Goal: Task Accomplishment & Management: Manage account settings

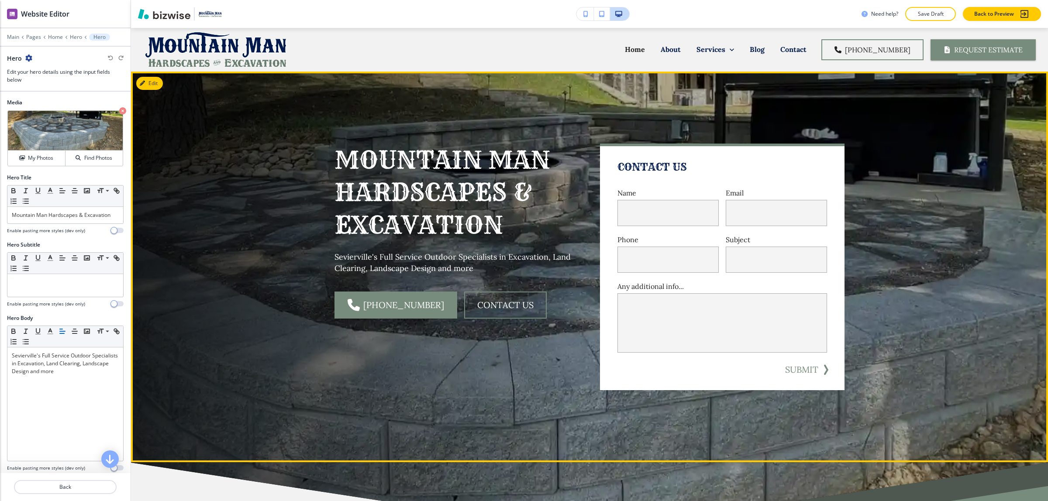
scroll to position [44, 0]
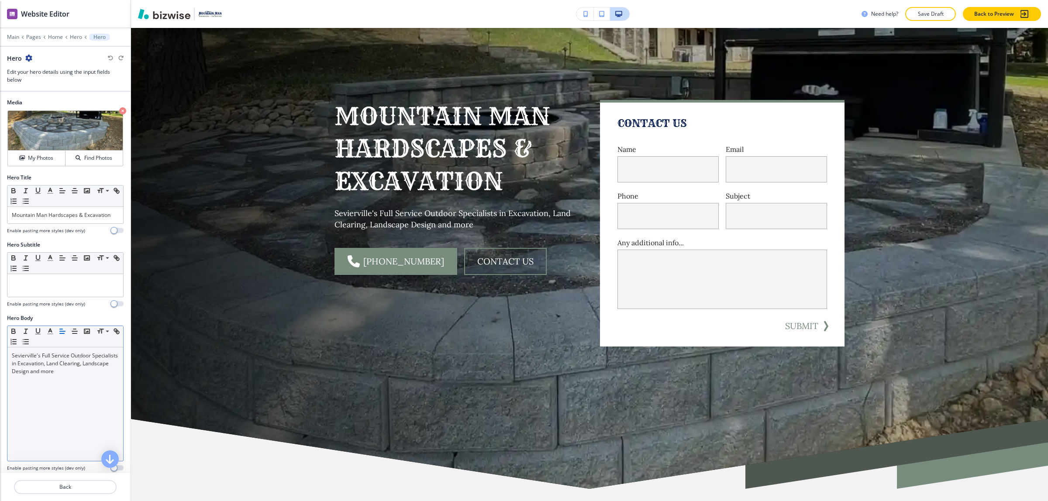
click at [21, 363] on p "Sevierville's Full Service Outdoor Specialists in Excavation, Land Clearing, La…" at bounding box center [65, 364] width 107 height 24
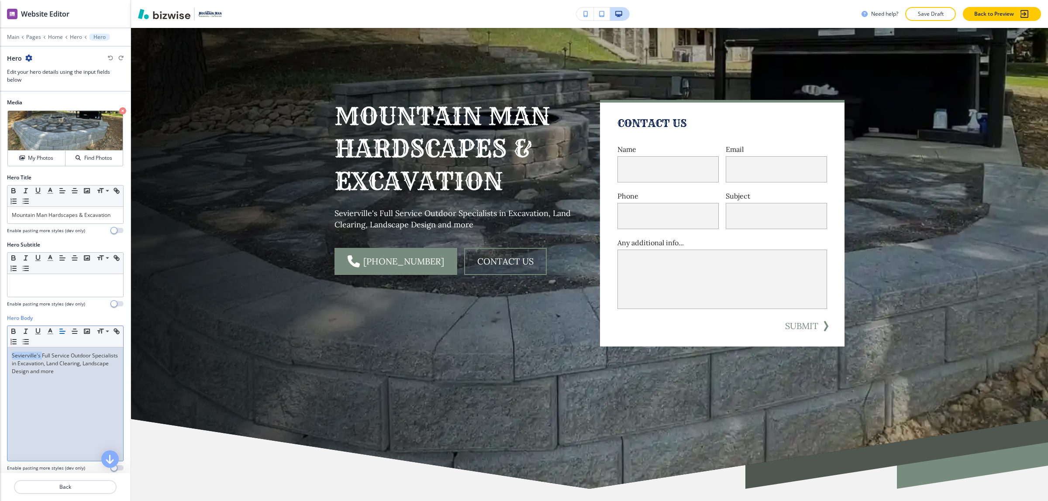
click at [21, 363] on p "Sevierville's Full Service Outdoor Specialists in Excavation, Land Clearing, La…" at bounding box center [65, 364] width 107 height 24
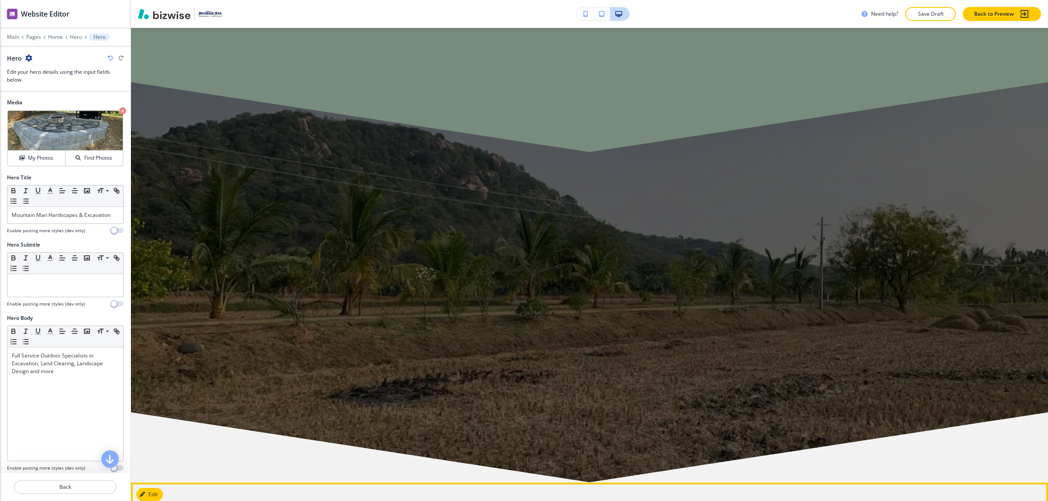
scroll to position [5439, 0]
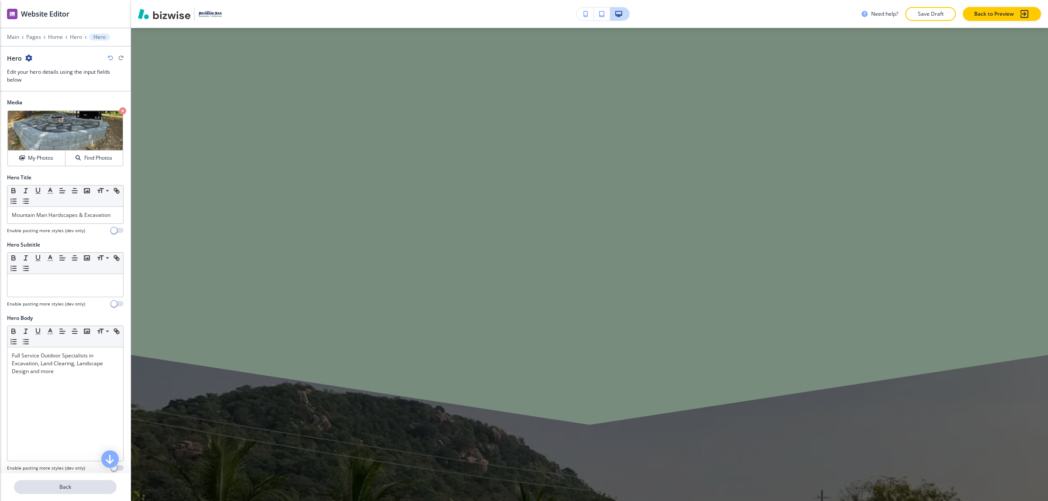
click at [43, 488] on p "Back" at bounding box center [65, 487] width 101 height 8
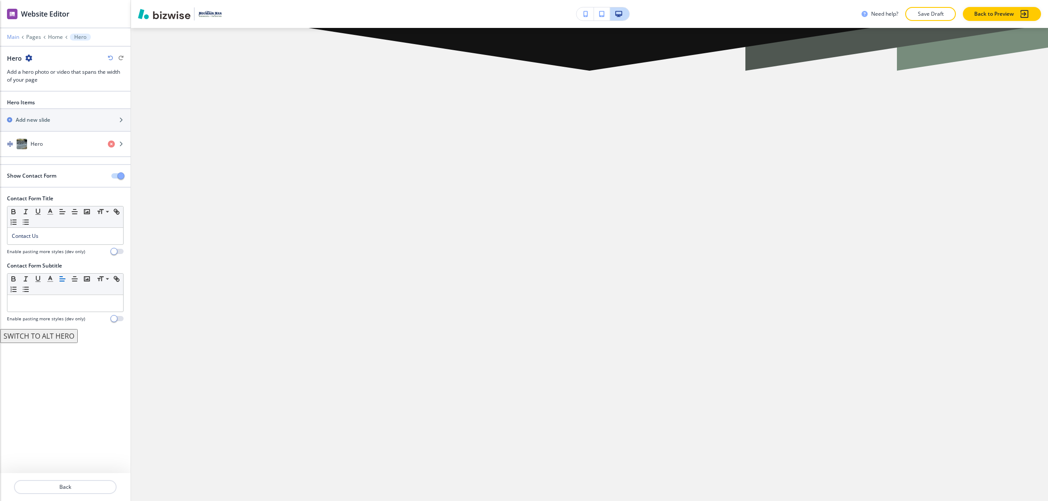
click at [14, 35] on p "Main" at bounding box center [13, 37] width 12 height 6
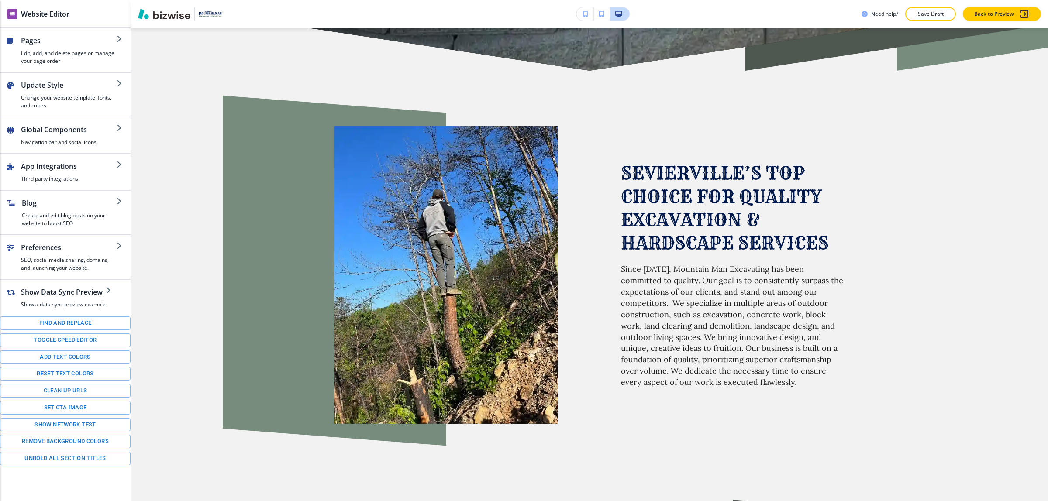
scroll to position [44, 0]
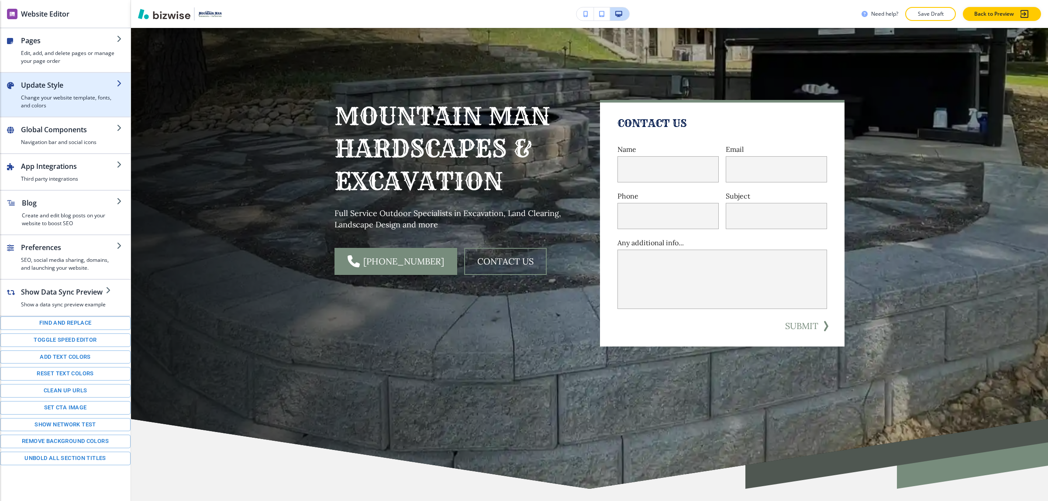
click at [53, 98] on h4 "Change your website template, fonts, and colors" at bounding box center [69, 102] width 96 height 16
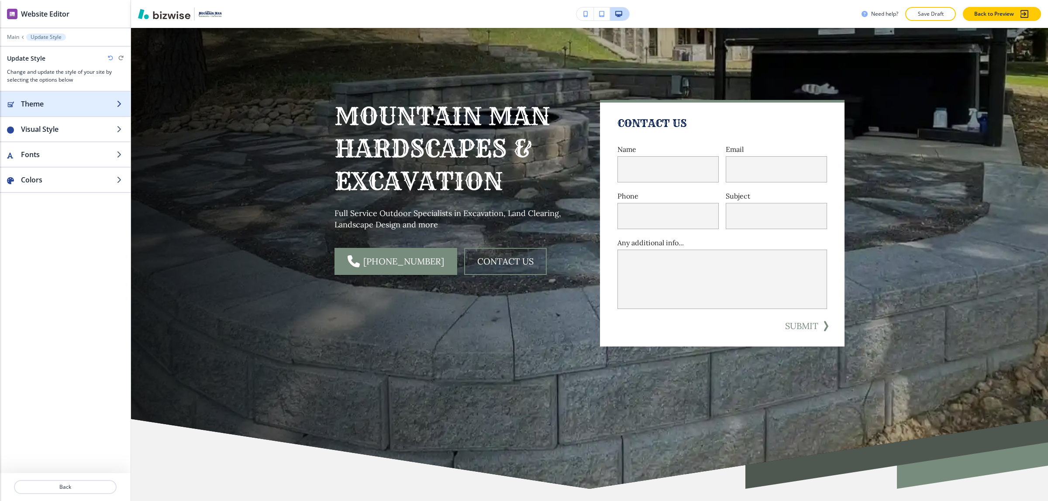
click at [56, 97] on div "button" at bounding box center [65, 95] width 131 height 7
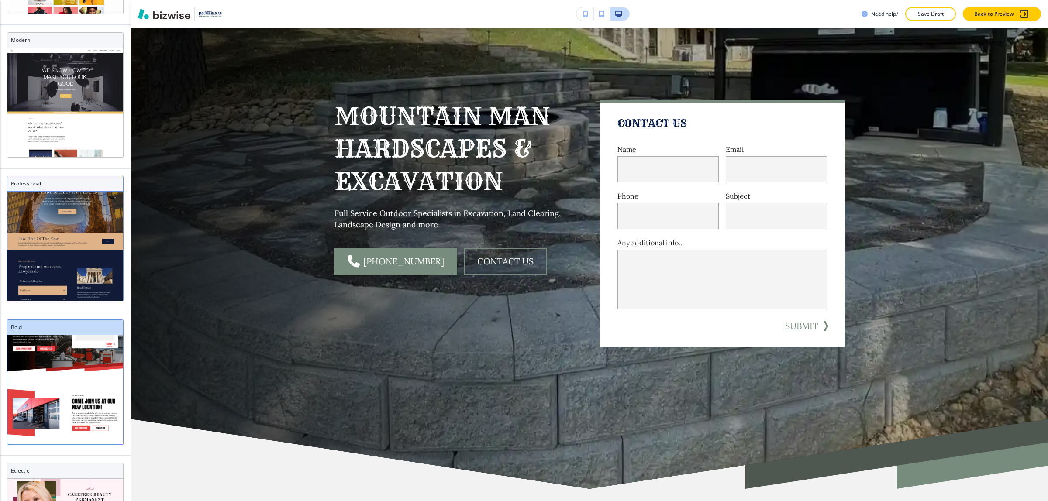
scroll to position [48, 0]
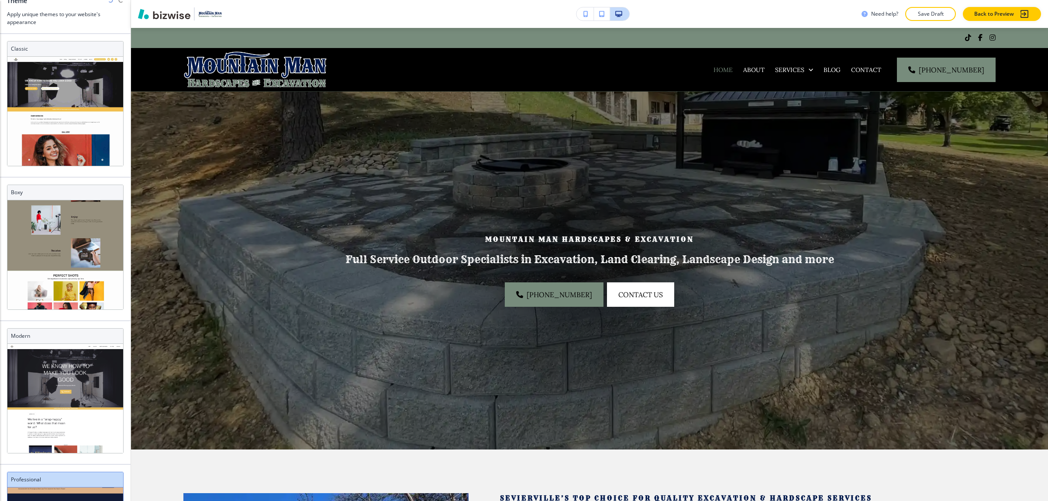
scroll to position [0, 0]
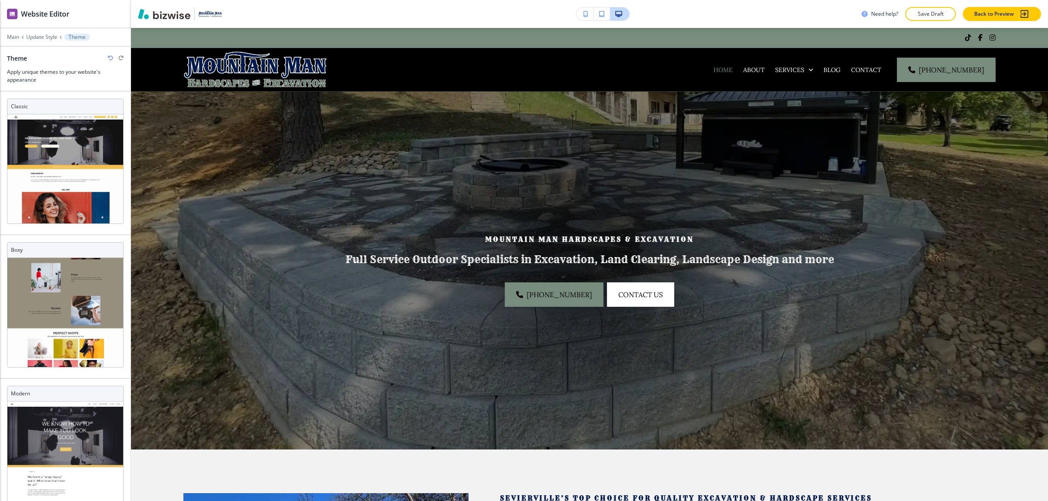
click at [108, 58] on icon "button" at bounding box center [110, 57] width 5 height 5
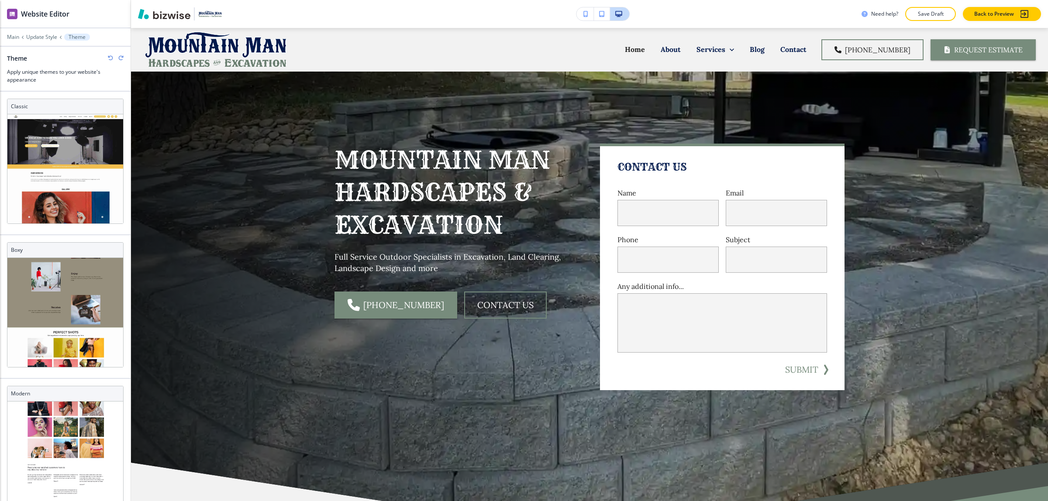
scroll to position [7, 0]
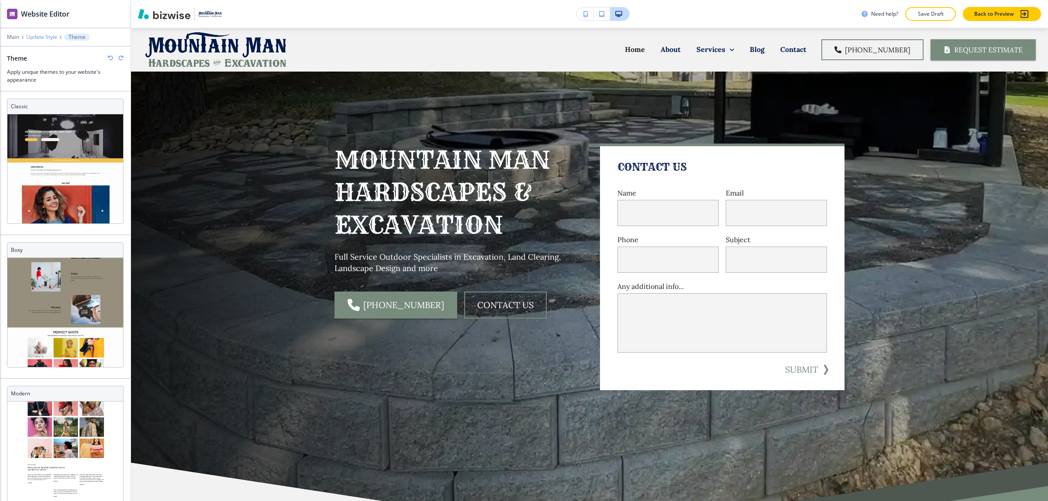
click at [47, 35] on p "Update Style" at bounding box center [41, 37] width 31 height 6
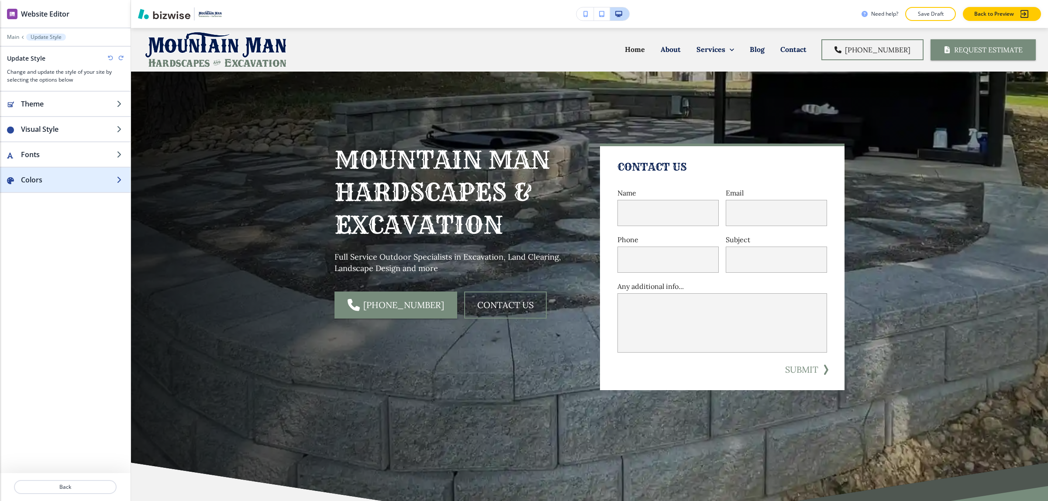
click at [81, 180] on h2 "Colors" at bounding box center [69, 180] width 96 height 10
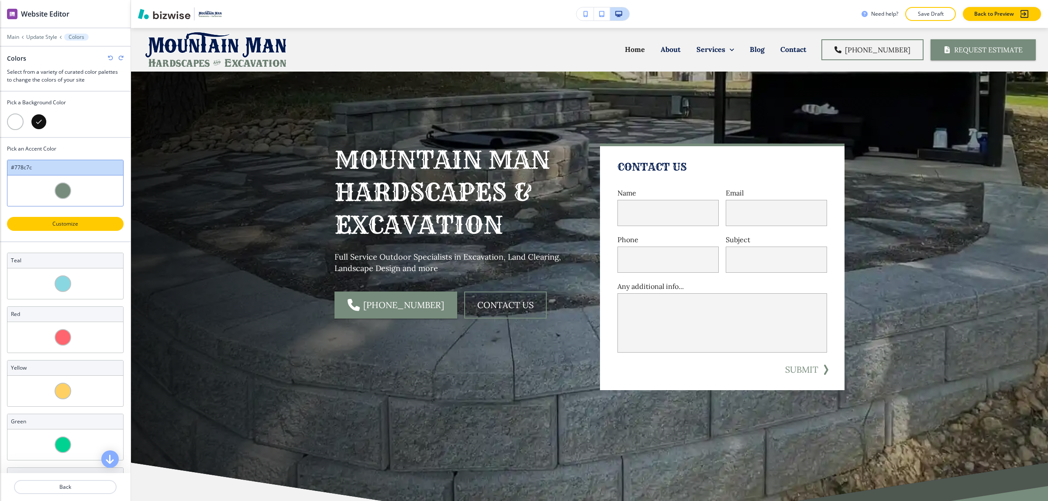
click at [52, 220] on button "Customize" at bounding box center [65, 224] width 117 height 14
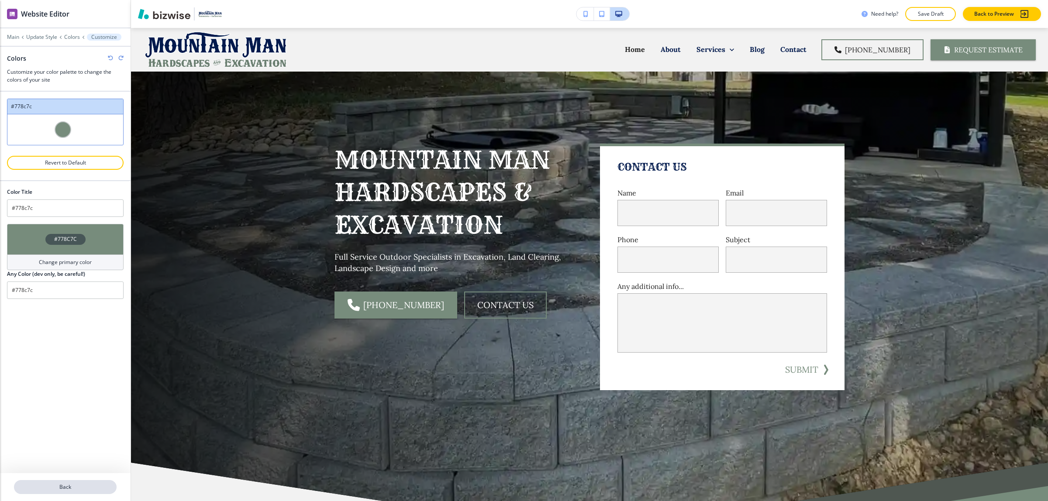
click at [76, 486] on p "Back" at bounding box center [65, 487] width 101 height 8
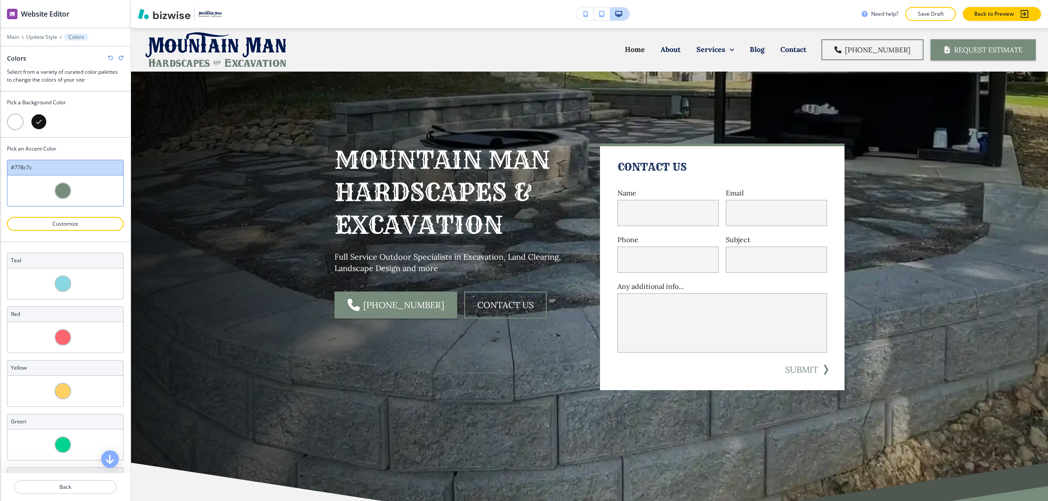
click at [44, 40] on div "Main Update Style Colors" at bounding box center [65, 37] width 117 height 7
click at [43, 36] on p "Update Style" at bounding box center [41, 37] width 31 height 6
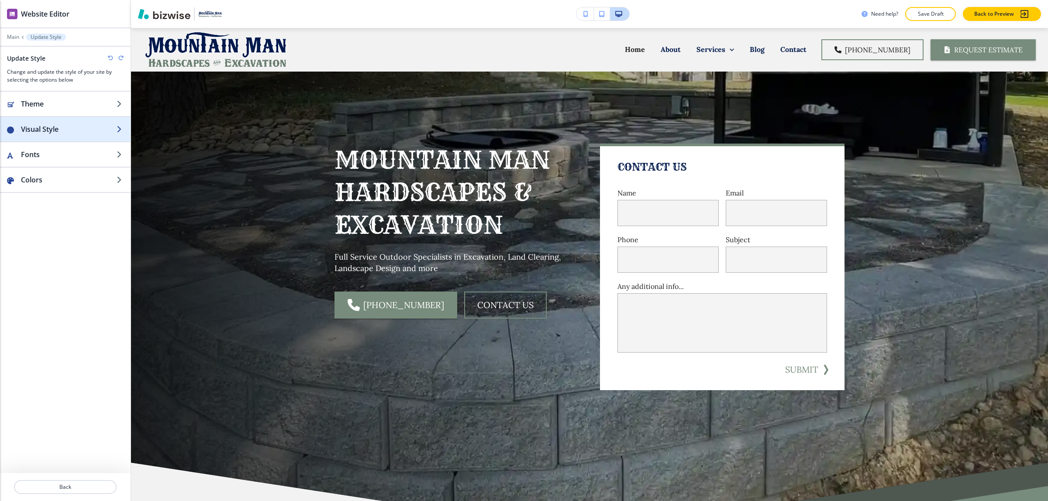
click at [59, 134] on h2 "Visual Style" at bounding box center [69, 129] width 96 height 10
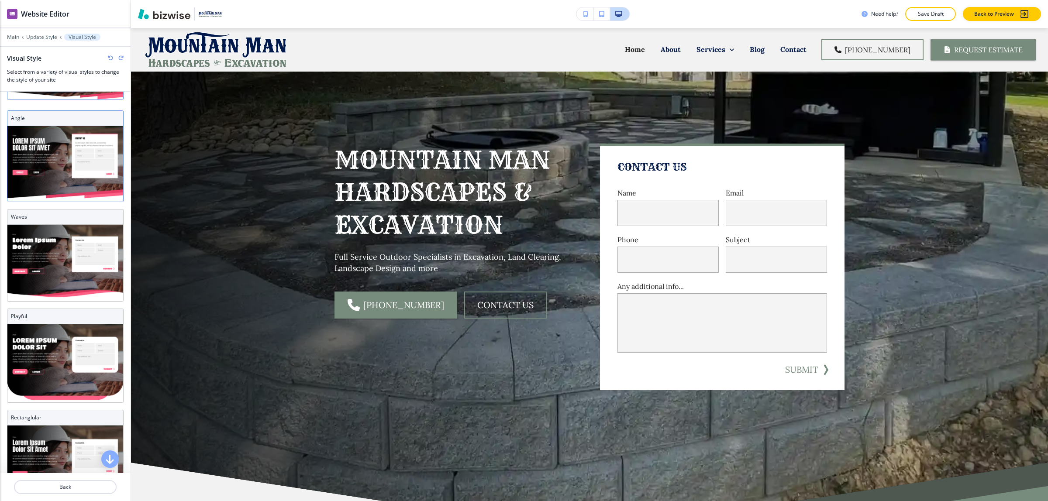
scroll to position [124, 0]
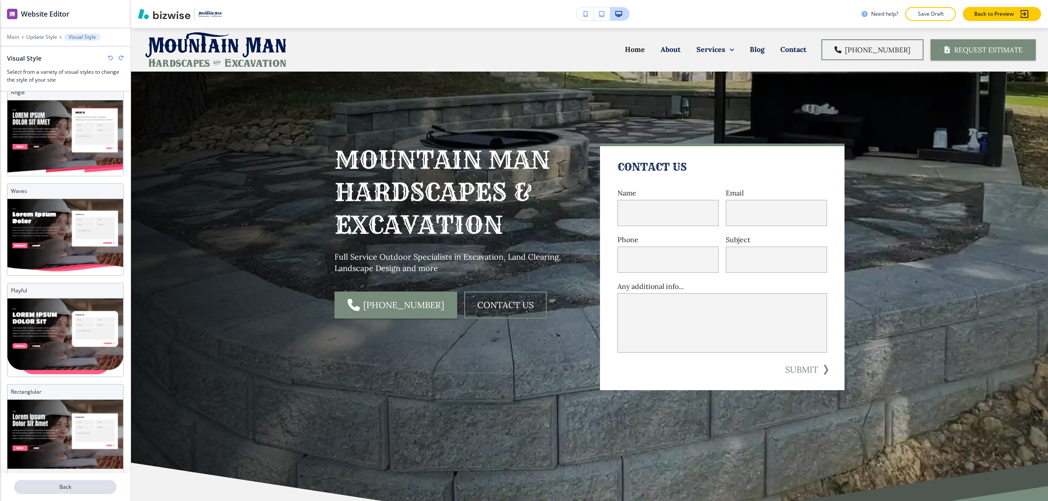
click at [72, 484] on p "Back" at bounding box center [65, 487] width 101 height 8
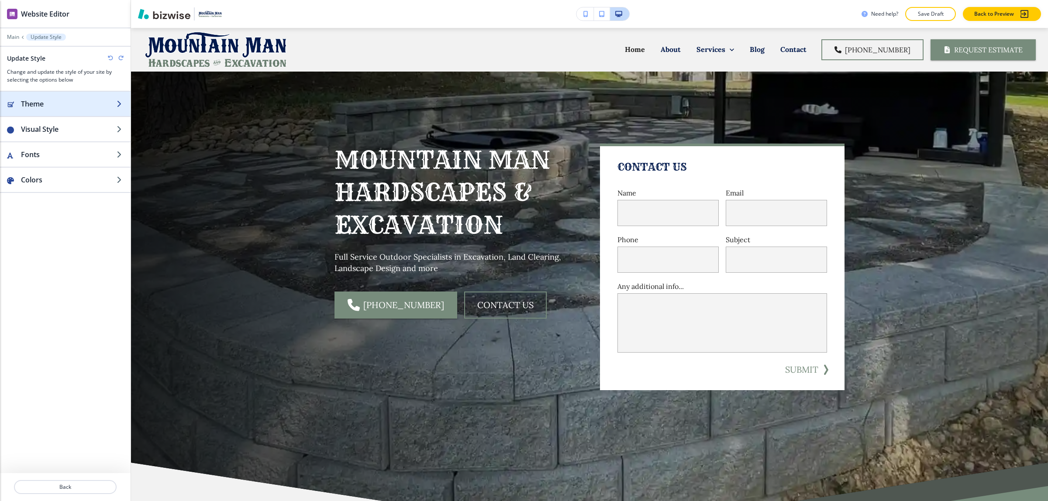
click at [70, 99] on h2 "Theme" at bounding box center [69, 104] width 96 height 10
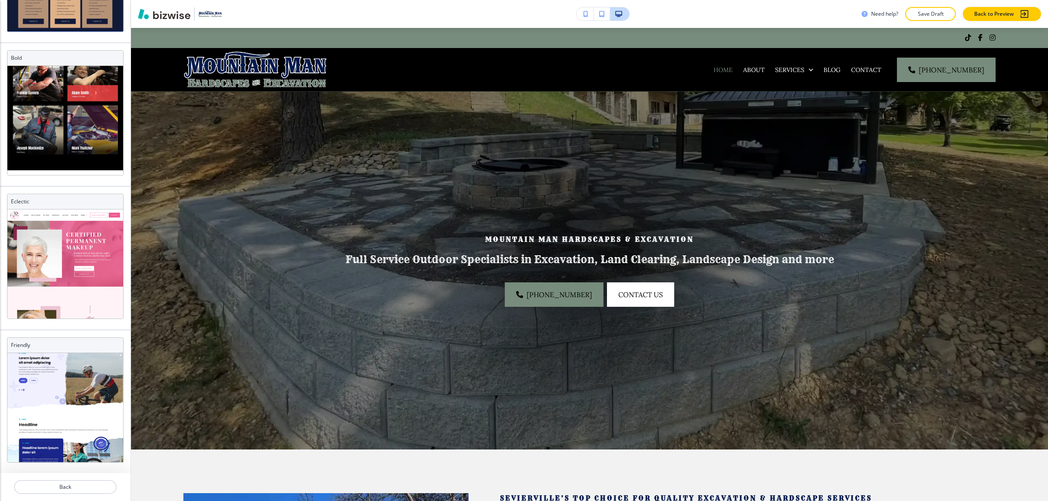
scroll to position [65, 0]
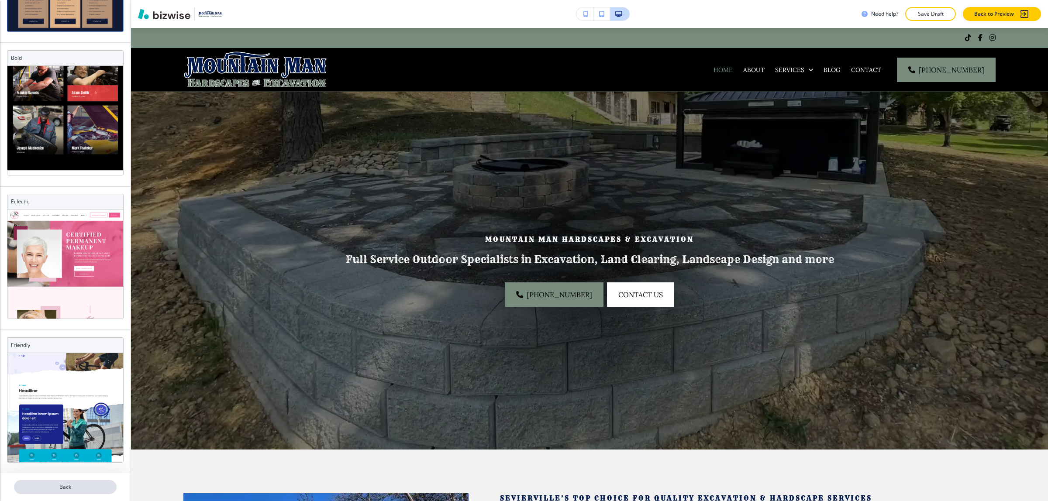
click at [84, 485] on p "Back" at bounding box center [65, 487] width 101 height 8
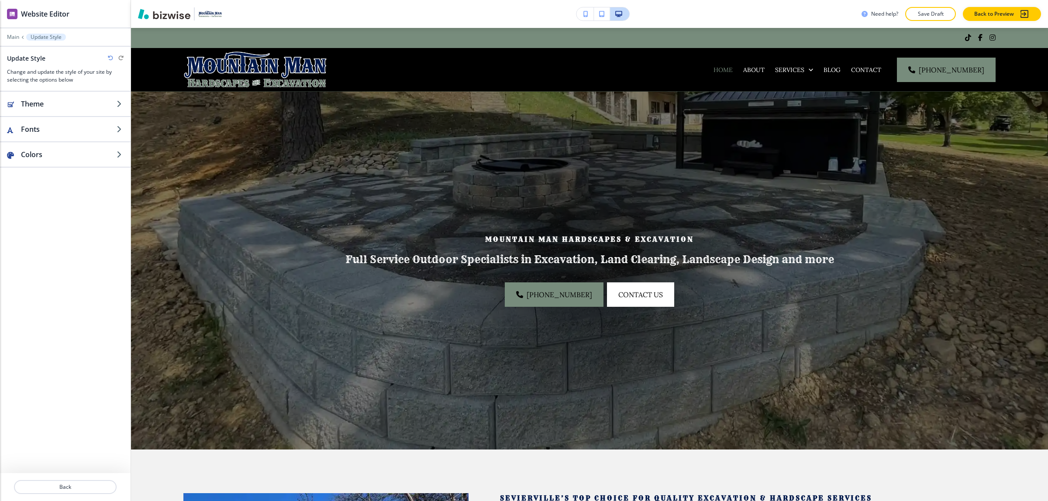
scroll to position [0, 0]
click at [93, 154] on h2 "Colors" at bounding box center [69, 154] width 96 height 10
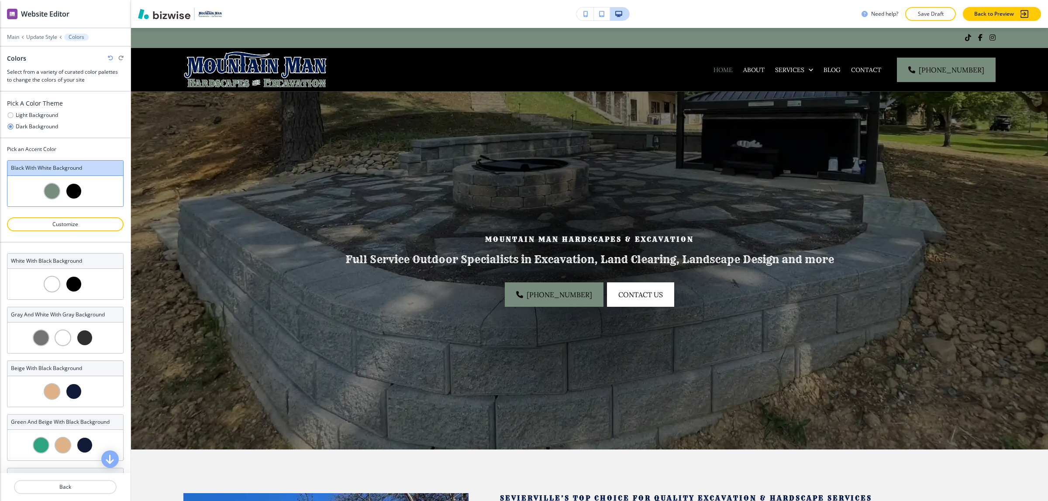
click at [46, 113] on h4 "Light Background" at bounding box center [37, 115] width 42 height 8
click at [9, 112] on icon "button" at bounding box center [10, 115] width 7 height 7
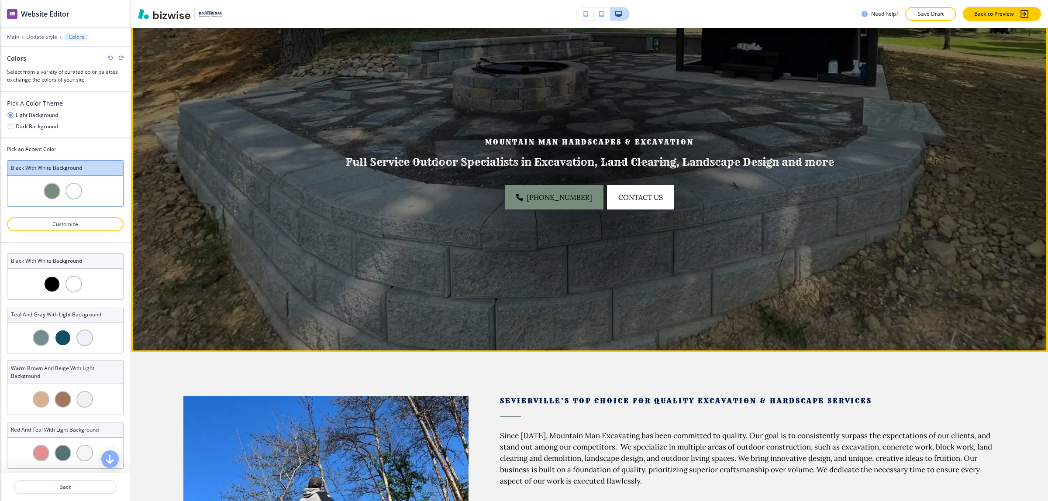
scroll to position [55, 0]
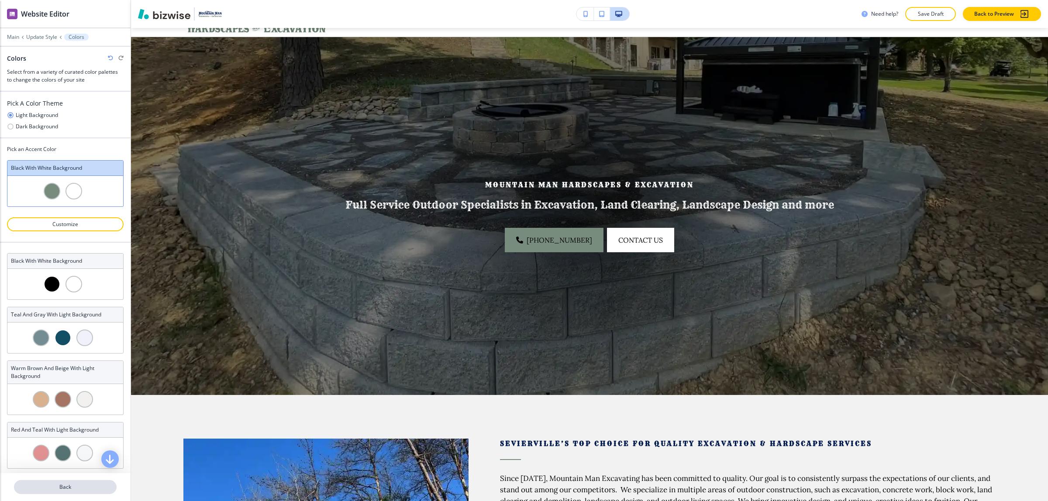
click at [81, 490] on p "Back" at bounding box center [65, 487] width 101 height 8
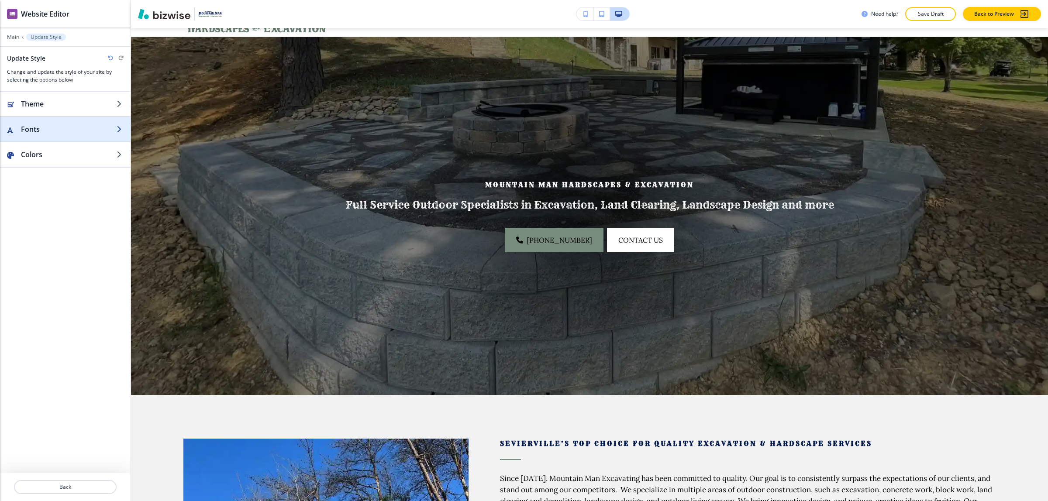
click at [46, 120] on div "button" at bounding box center [65, 120] width 131 height 7
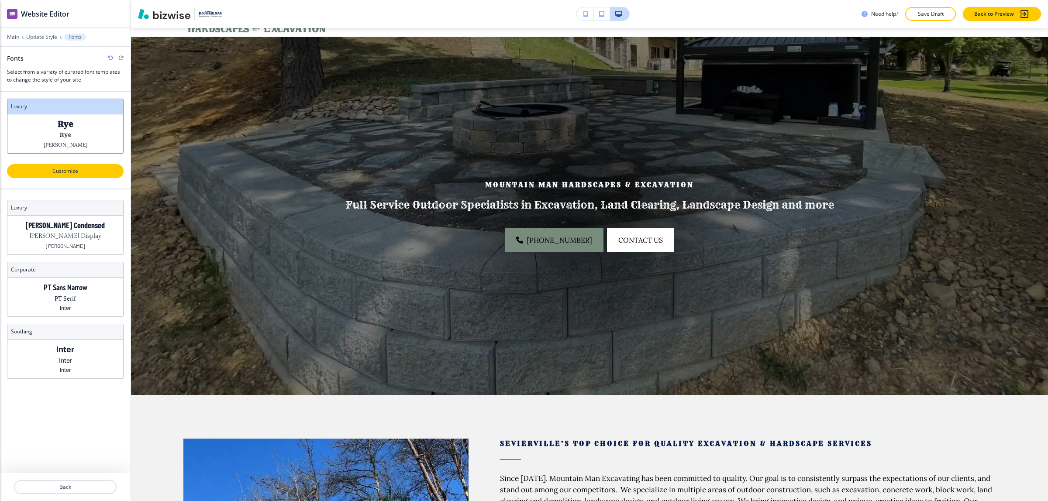
click at [86, 177] on button "Customize" at bounding box center [65, 171] width 117 height 14
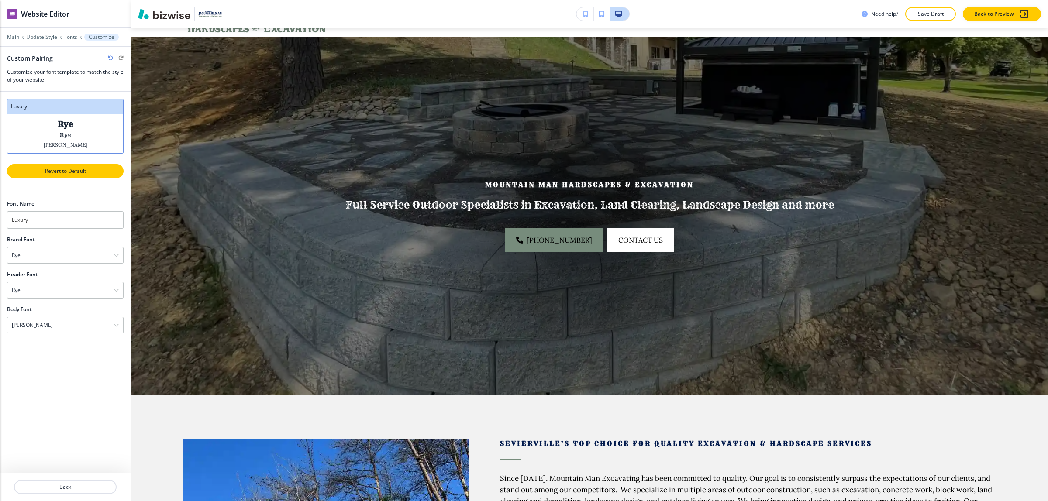
click at [67, 169] on p "Revert to Default" at bounding box center [65, 171] width 94 height 8
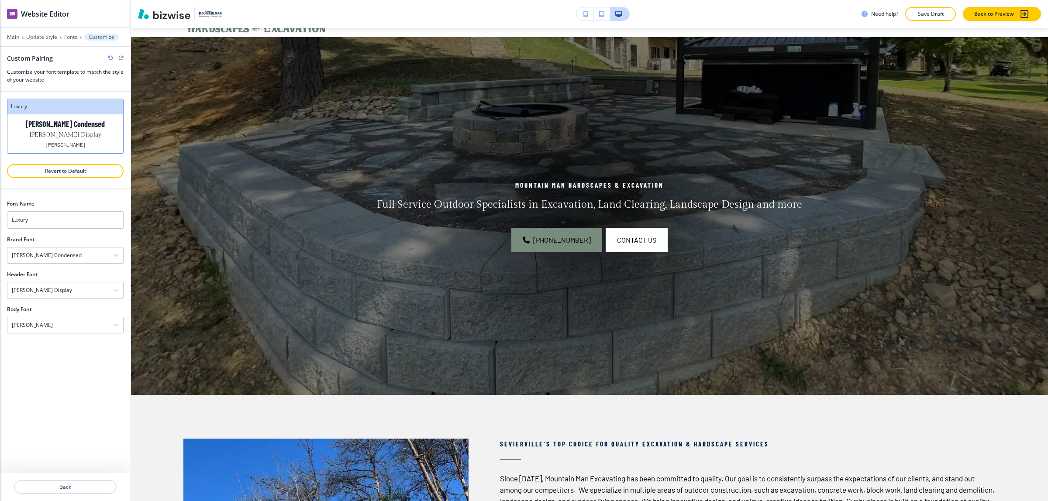
click at [109, 58] on icon "button" at bounding box center [110, 57] width 5 height 5
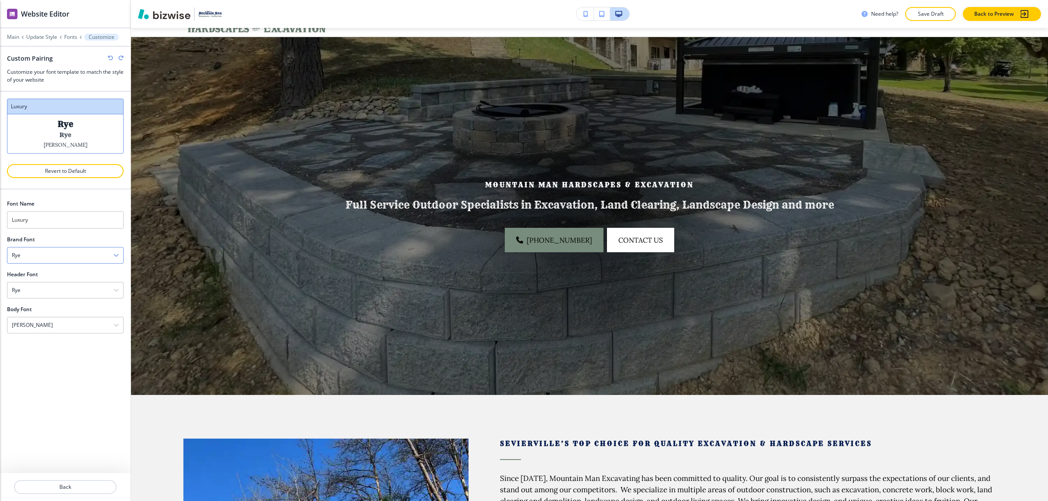
click at [61, 252] on div "Rye" at bounding box center [65, 256] width 116 height 16
click at [75, 324] on div "Inter" at bounding box center [65, 328] width 116 height 15
click at [66, 323] on div "[PERSON_NAME]" at bounding box center [65, 325] width 116 height 16
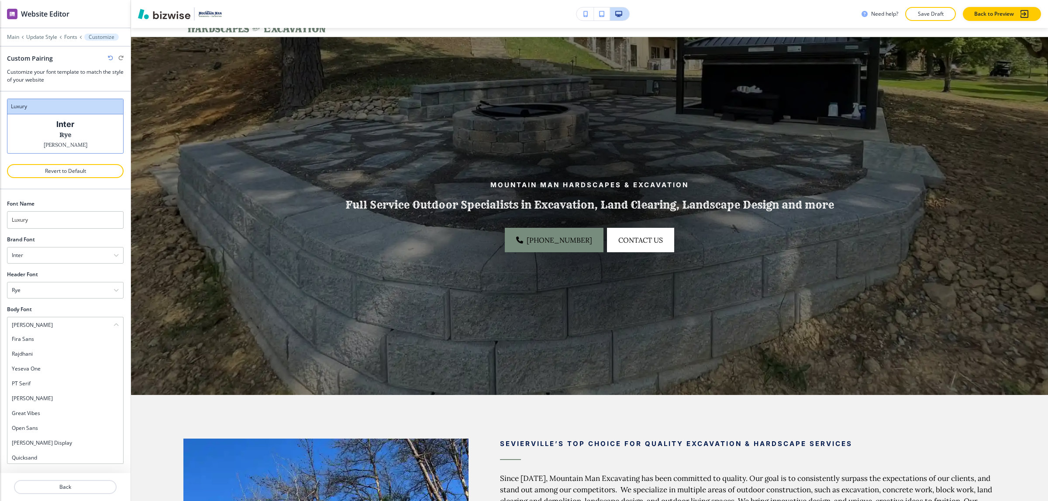
scroll to position [684, 0]
click at [78, 397] on h4 "Poppins" at bounding box center [65, 399] width 107 height 8
click at [51, 293] on div "Rye" at bounding box center [65, 290] width 116 height 16
drag, startPoint x: 55, startPoint y: 327, endPoint x: 67, endPoint y: 379, distance: 52.7
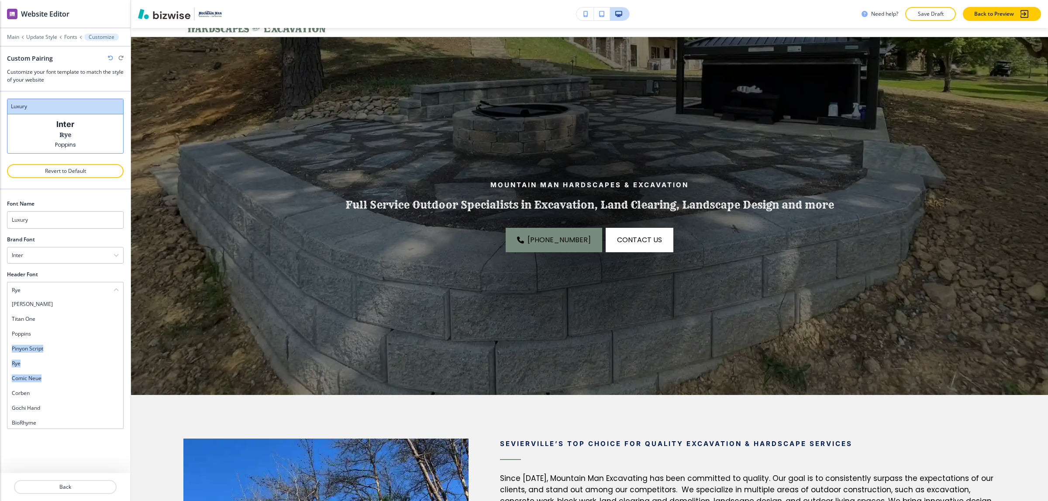
click at [64, 382] on div "Assistant Playfair Display Fraunces Caveat Satisfy Courgette Eczar [PERSON_NAME…" at bounding box center [65, 363] width 117 height 131
click at [97, 282] on div at bounding box center [65, 280] width 117 height 3
click at [93, 289] on div "Rye" at bounding box center [65, 290] width 116 height 16
click at [55, 363] on h4 "Inter" at bounding box center [65, 365] width 107 height 8
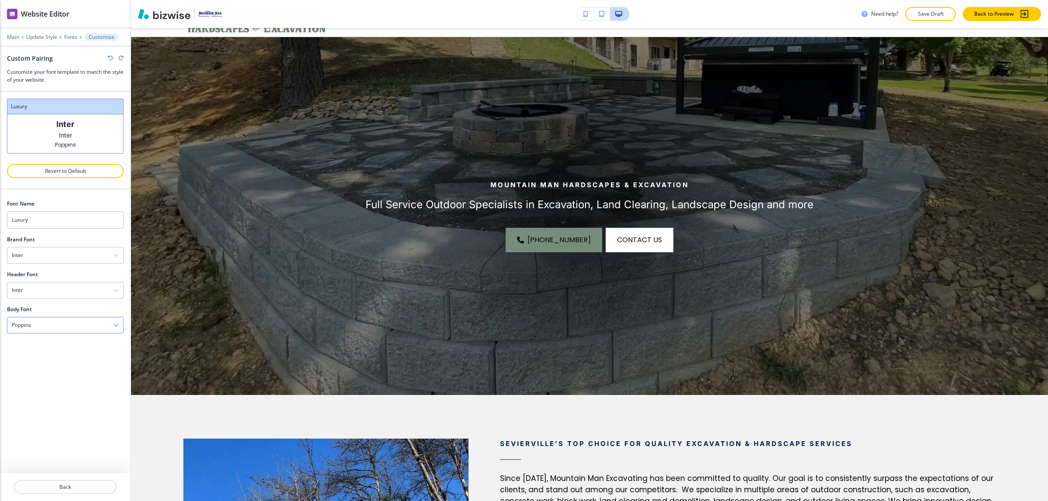
click at [86, 328] on div "Poppins" at bounding box center [65, 325] width 116 height 16
click at [86, 309] on div "Body Font" at bounding box center [65, 310] width 117 height 8
click at [99, 482] on button "Back" at bounding box center [65, 487] width 103 height 14
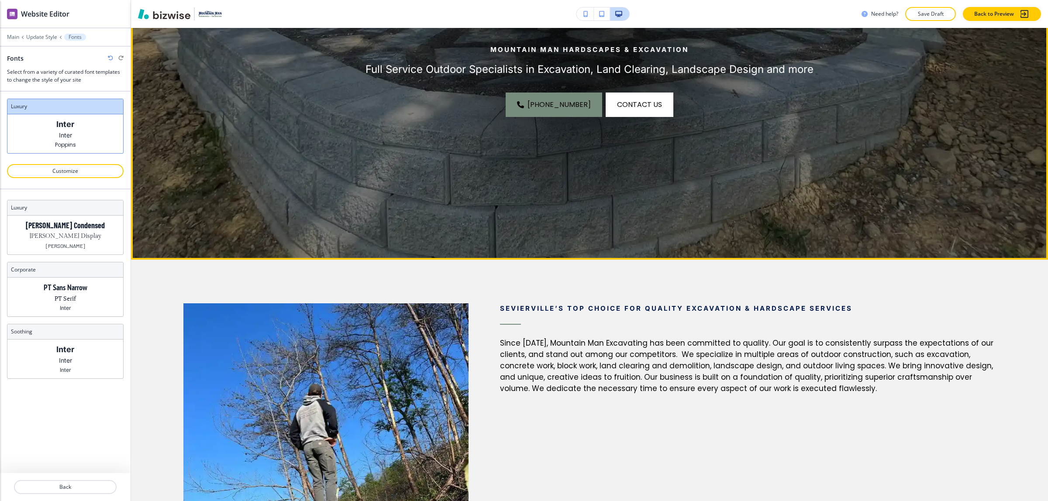
scroll to position [218, 0]
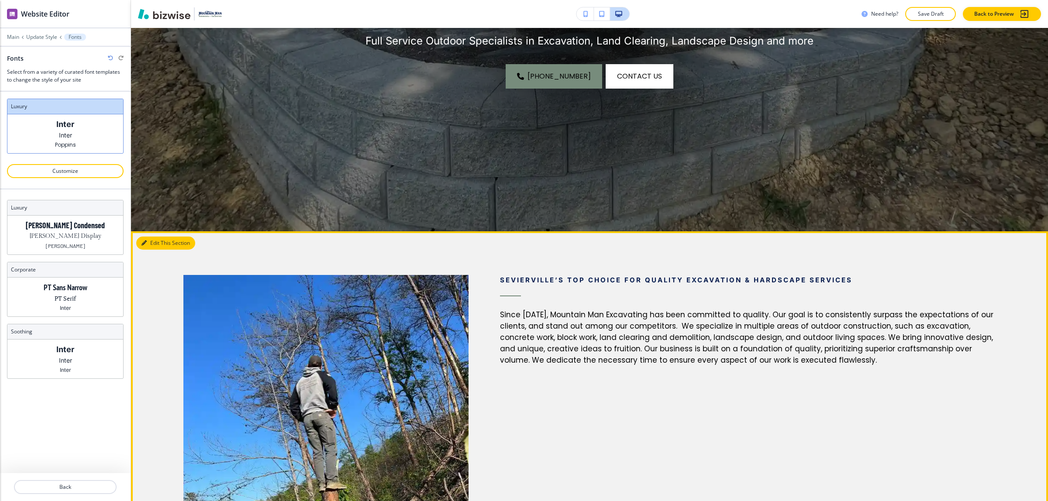
click at [157, 238] on button "Edit This Section" at bounding box center [165, 243] width 59 height 13
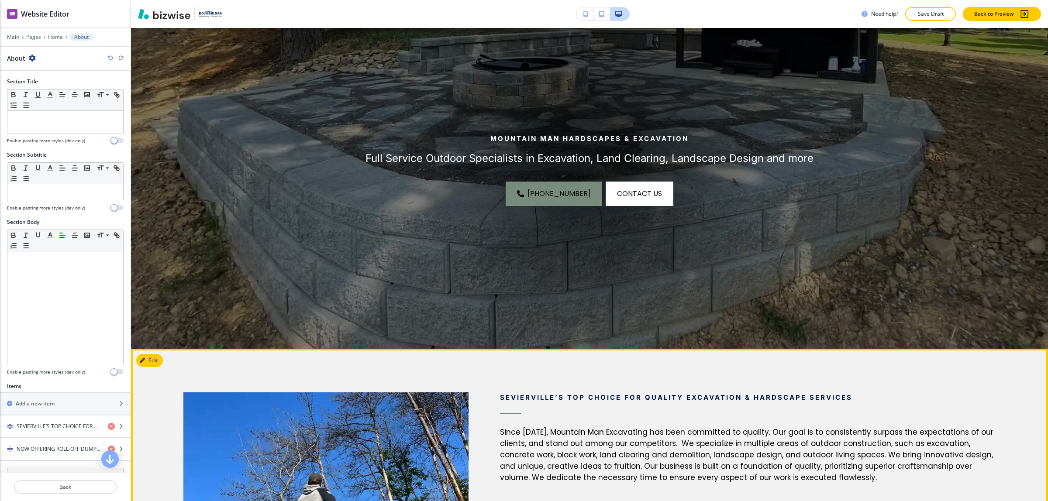
scroll to position [0, 0]
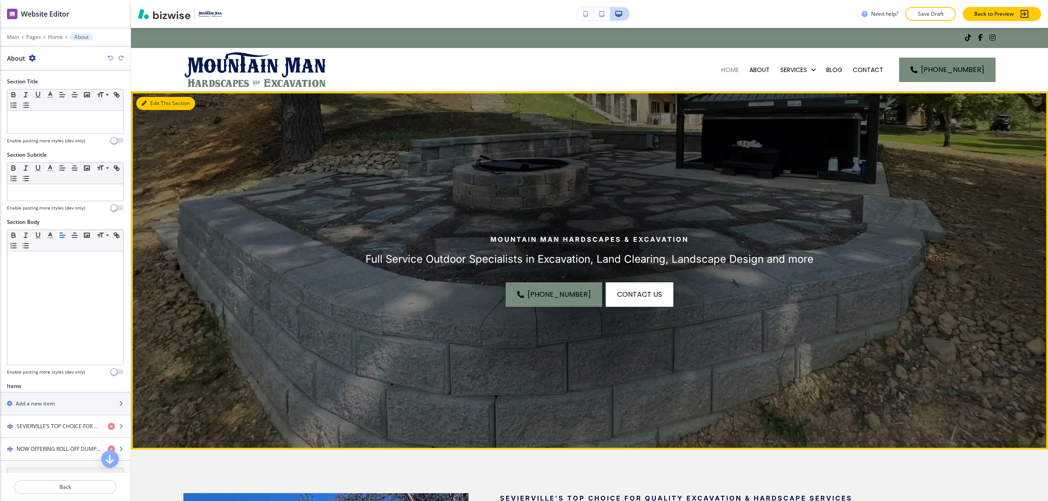
click at [156, 101] on button "Edit This Section" at bounding box center [165, 103] width 59 height 13
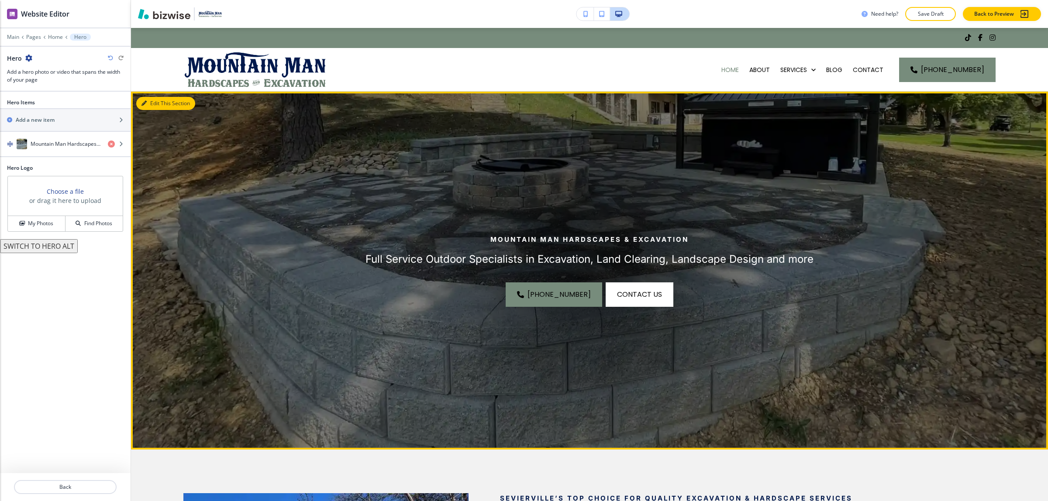
scroll to position [64, 0]
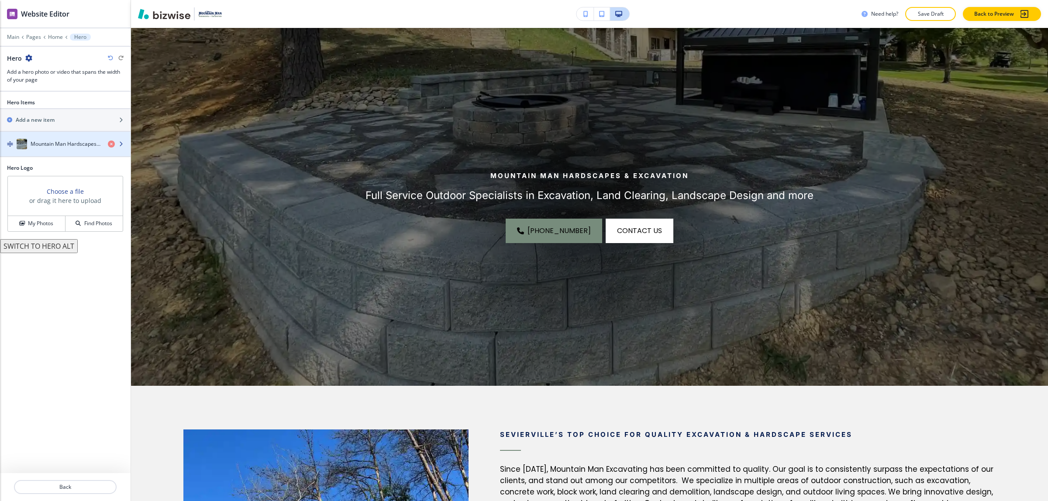
click at [38, 147] on h4 "Mountain Man Hardscapes & Excavation" at bounding box center [66, 144] width 70 height 8
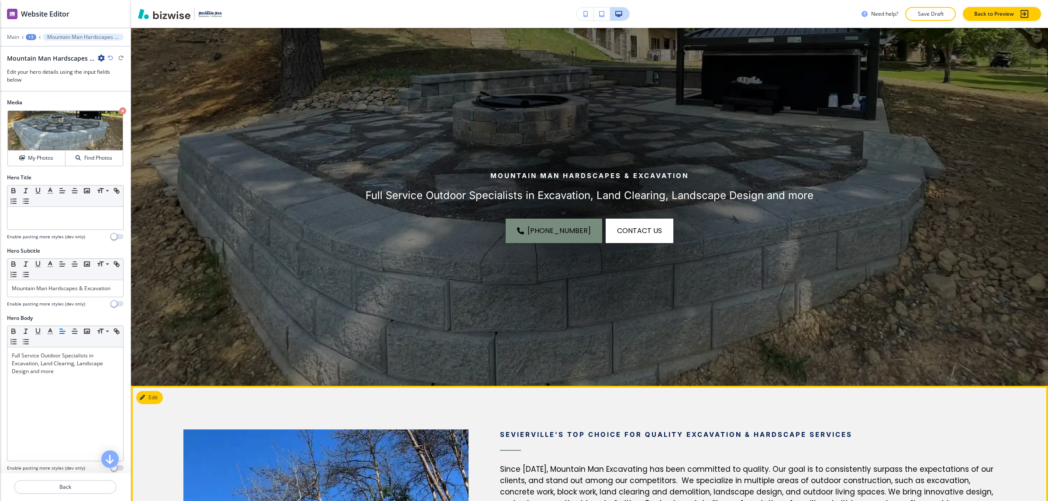
click at [517, 433] on span "SEVIERVILLE’S TOP CHOICE FOR QUALITY EXCAVATION & HARDSCAPE SERVICES" at bounding box center [676, 434] width 352 height 8
copy span "[GEOGRAPHIC_DATA]’S"
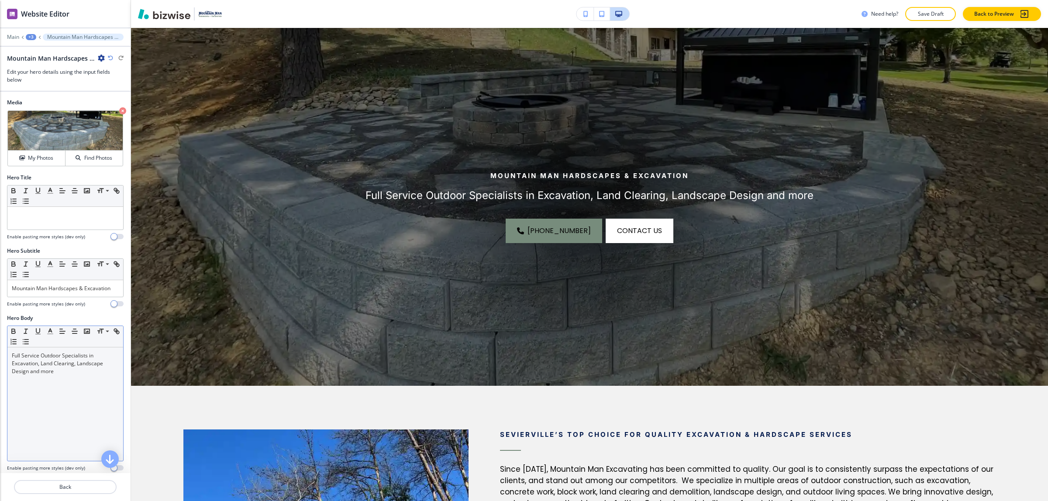
click at [12, 365] on p "Full Service Outdoor Specialists in Excavation, Land Clearing, Landscape Design…" at bounding box center [65, 364] width 107 height 24
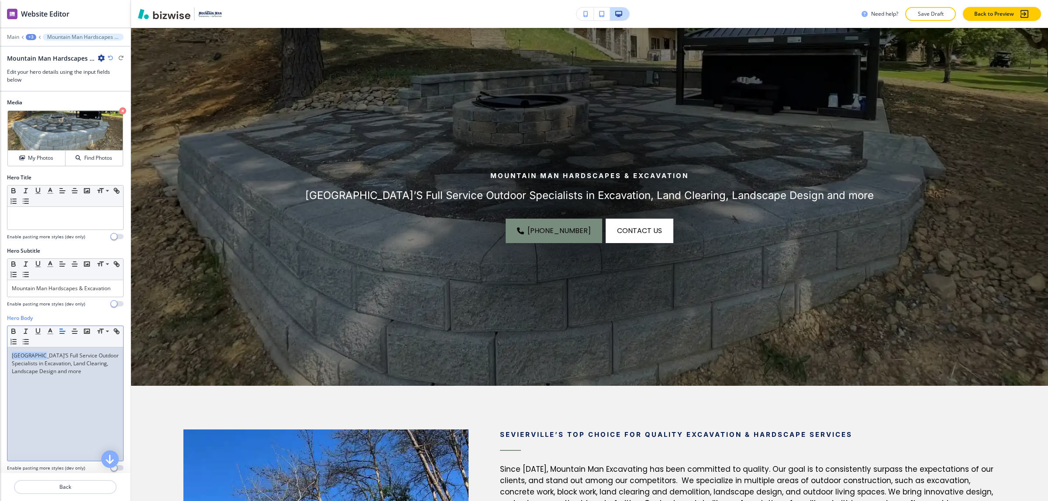
drag, startPoint x: 41, startPoint y: 366, endPoint x: -12, endPoint y: 366, distance: 53.7
click at [0, 0] on html "WELCOME TO YOUR WEBSITE PREVIEW Want to try out the Website Editor? Edit this s…" at bounding box center [524, 0] width 1048 height 0
click at [38, 368] on p "Sevierville’S Full Service Outdoor Specialists in Excavation, Land Clearing, La…" at bounding box center [65, 364] width 107 height 24
click at [63, 392] on div "Sevierville’s Full Service Outdoor Specialists in Excavation, Land Clearing, La…" at bounding box center [65, 404] width 116 height 114
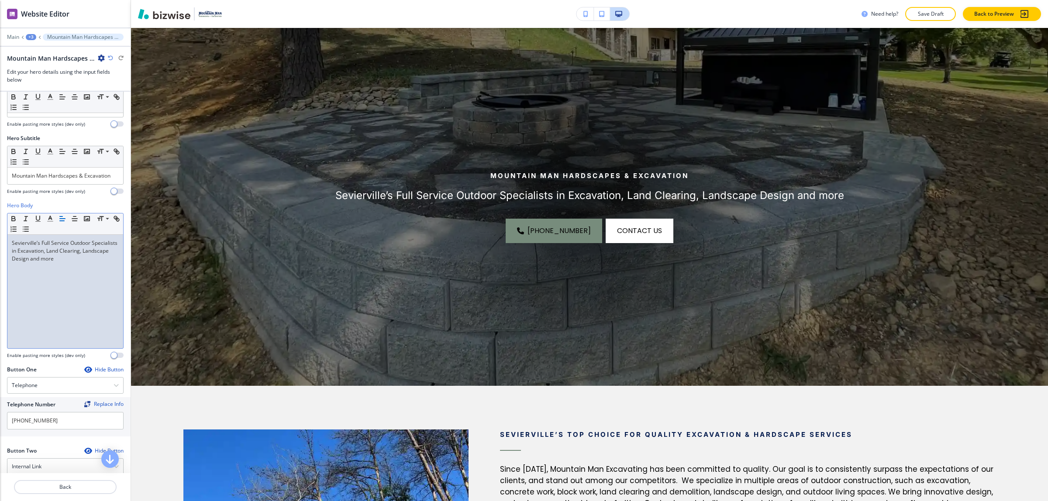
scroll to position [164, 0]
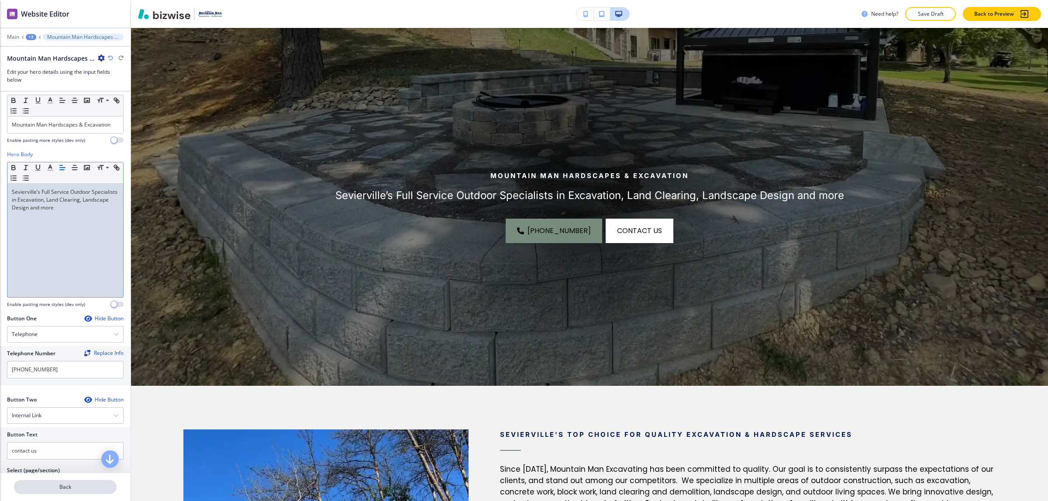
click at [70, 489] on p "Back" at bounding box center [65, 487] width 101 height 8
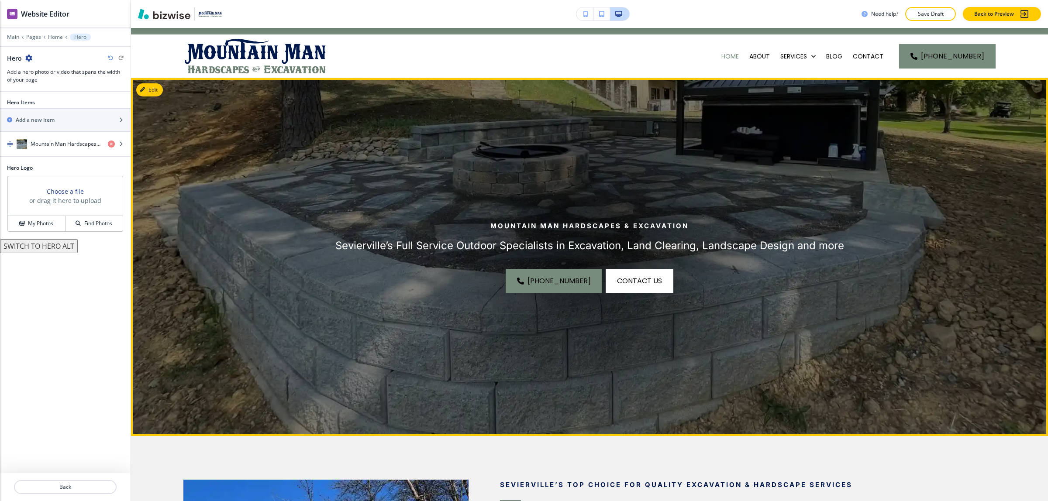
scroll to position [9, 0]
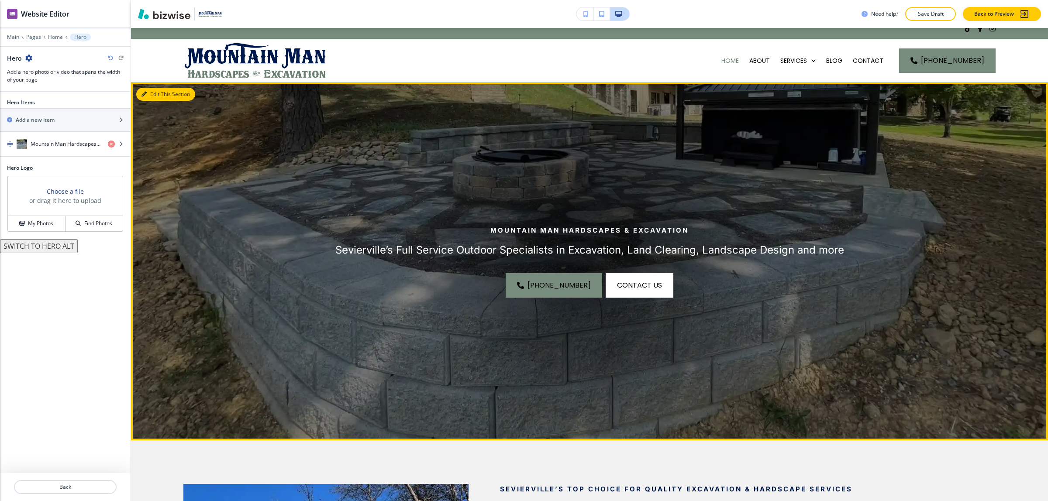
click at [158, 97] on button "Edit This Section" at bounding box center [165, 94] width 59 height 13
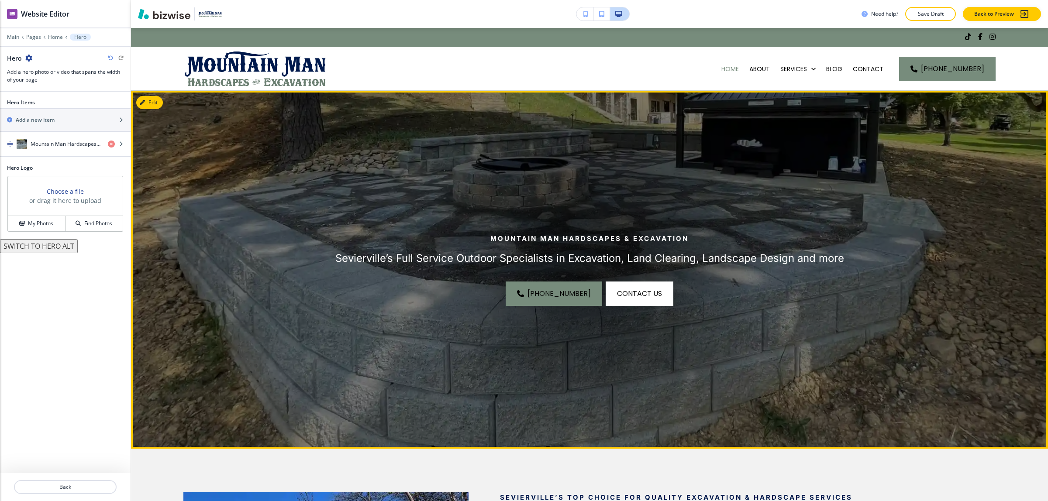
scroll to position [0, 0]
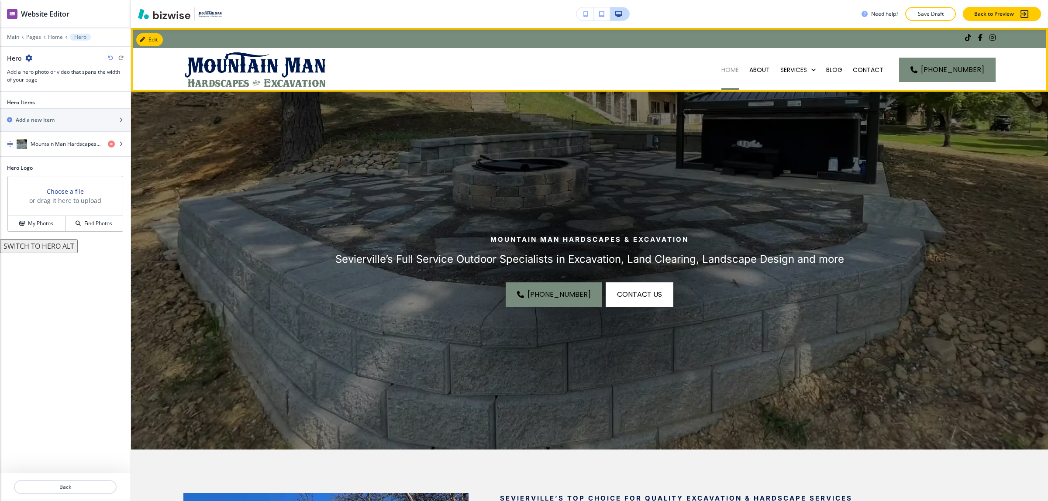
click at [732, 69] on p "Home" at bounding box center [729, 69] width 17 height 9
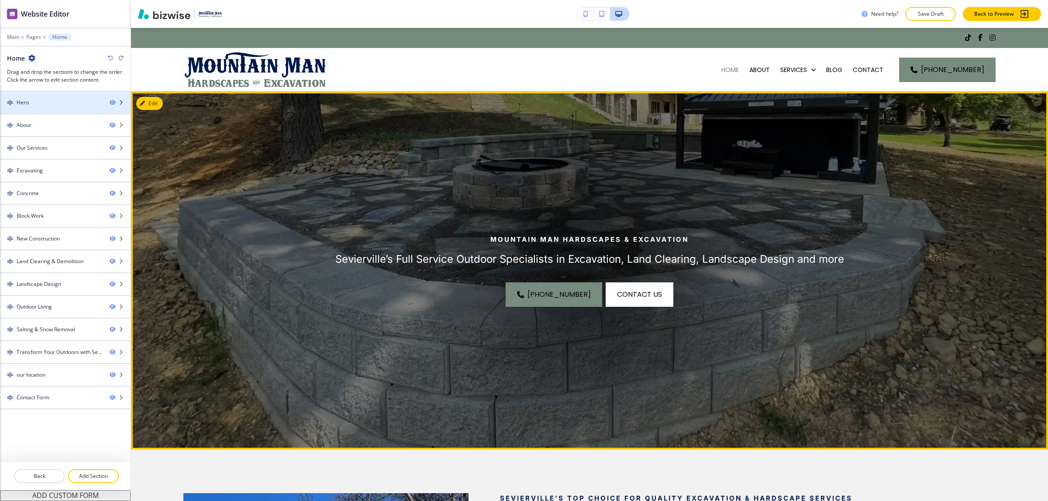
click at [50, 103] on div "Hero" at bounding box center [51, 103] width 103 height 8
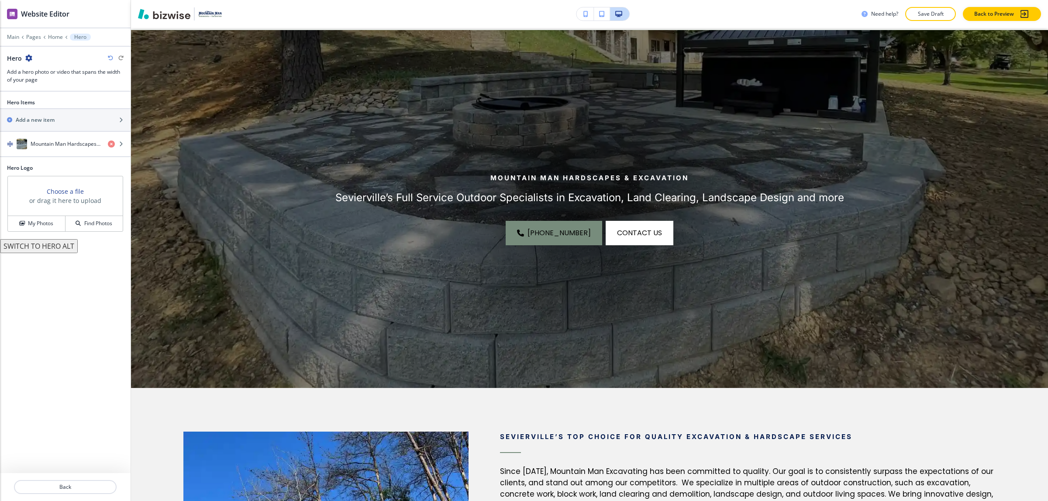
scroll to position [64, 0]
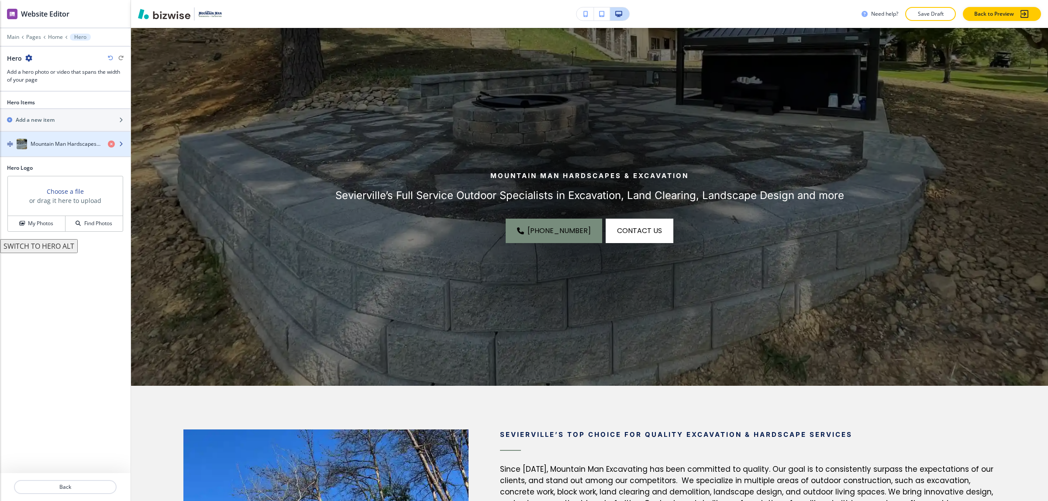
click at [43, 145] on h4 "Mountain Man Hardscapes & Excavation" at bounding box center [66, 144] width 70 height 8
click at [44, 146] on h4 "Mountain Man Hardscapes & Excavation" at bounding box center [66, 144] width 70 height 8
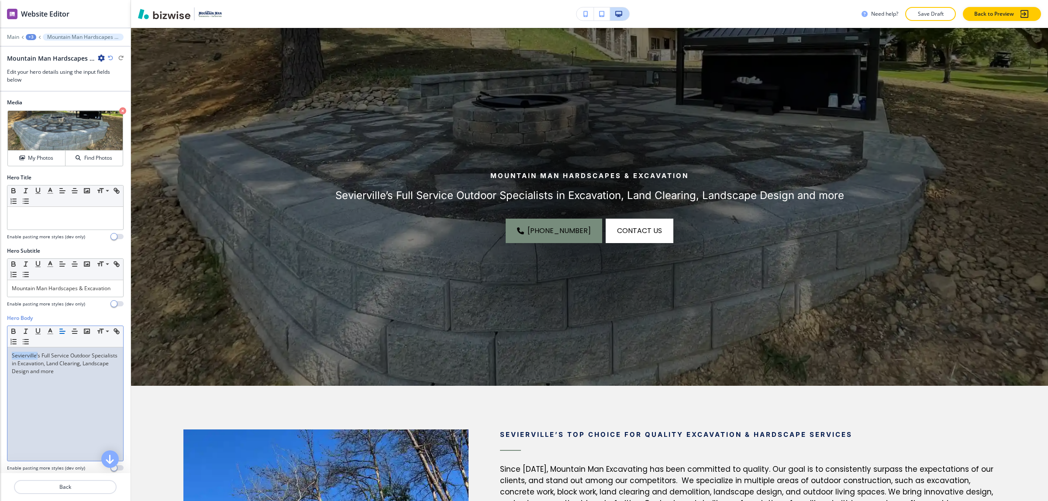
drag, startPoint x: 38, startPoint y: 361, endPoint x: -1, endPoint y: 364, distance: 38.5
click at [0, 0] on html "WELCOME TO YOUR WEBSITE PREVIEW Want to try out the Website Editor? Edit this s…" at bounding box center [524, 0] width 1048 height 0
click at [39, 366] on p "Sevierville’s Full Service Outdoor Specialists in Excavation, Land Clearing, La…" at bounding box center [65, 364] width 107 height 24
drag, startPoint x: 39, startPoint y: 366, endPoint x: -3, endPoint y: 365, distance: 42.3
click at [0, 0] on html "WELCOME TO YOUR WEBSITE PREVIEW Want to try out the Website Editor? Edit this s…" at bounding box center [524, 0] width 1048 height 0
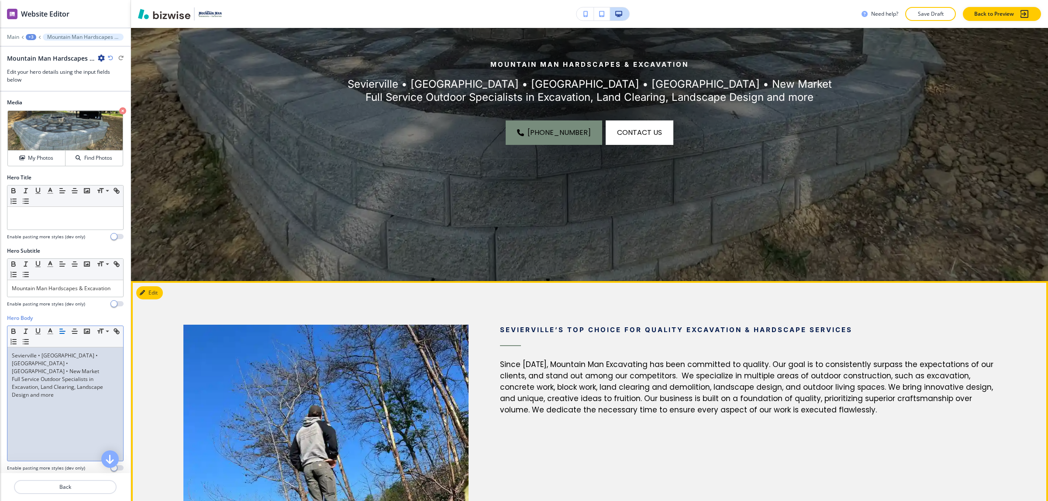
scroll to position [227, 0]
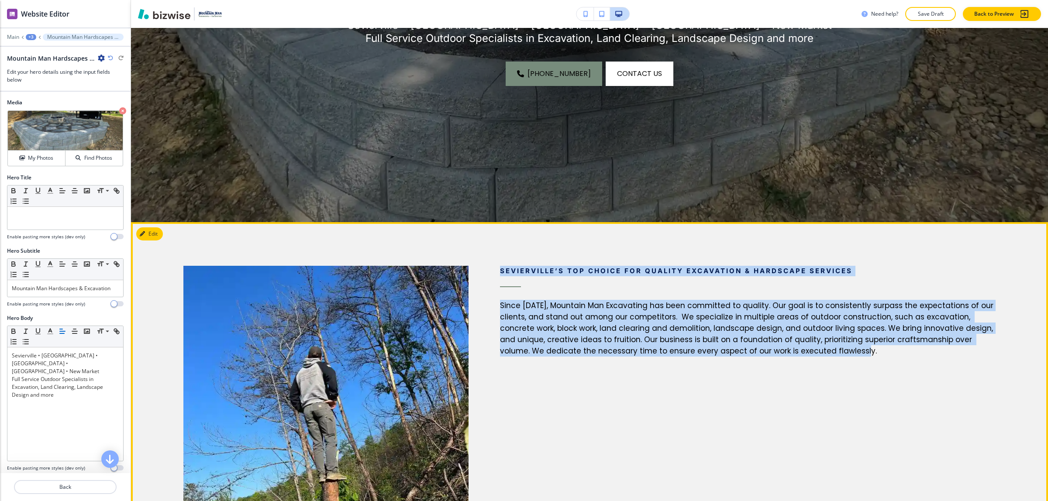
drag, startPoint x: 498, startPoint y: 271, endPoint x: 892, endPoint y: 348, distance: 401.7
click at [892, 348] on div "SEVIERVILLE’S TOP CHOICE FOR QUALITY EXCAVATION & HARDSCAPE SERVICES Since [DAT…" at bounding box center [748, 311] width 496 height 91
copy div "SEVIERVILLE’S TOP CHOICE FOR QUALITY EXCAVATION & HARDSCAPE SERVICES Since [DAT…"
